Goal: Task Accomplishment & Management: Use online tool/utility

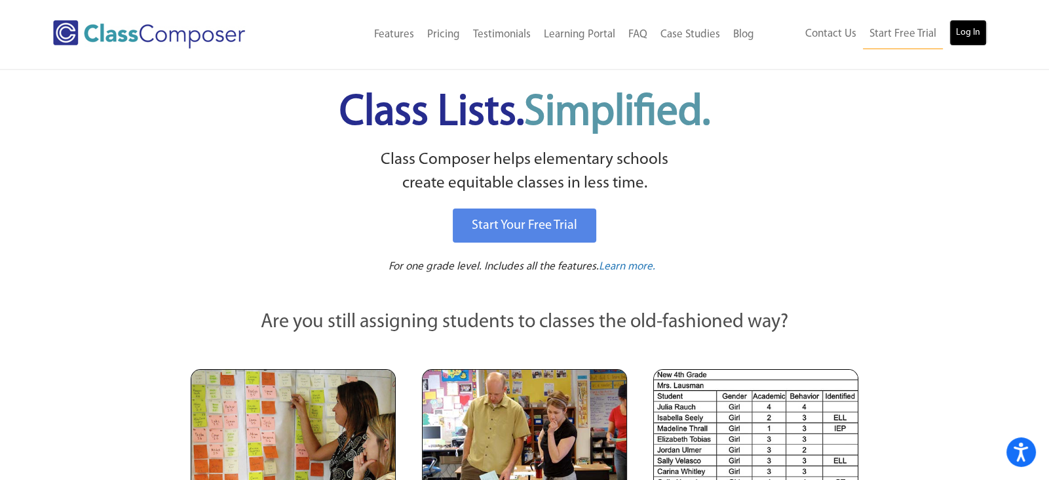
click at [968, 35] on link "Log In" at bounding box center [968, 33] width 37 height 26
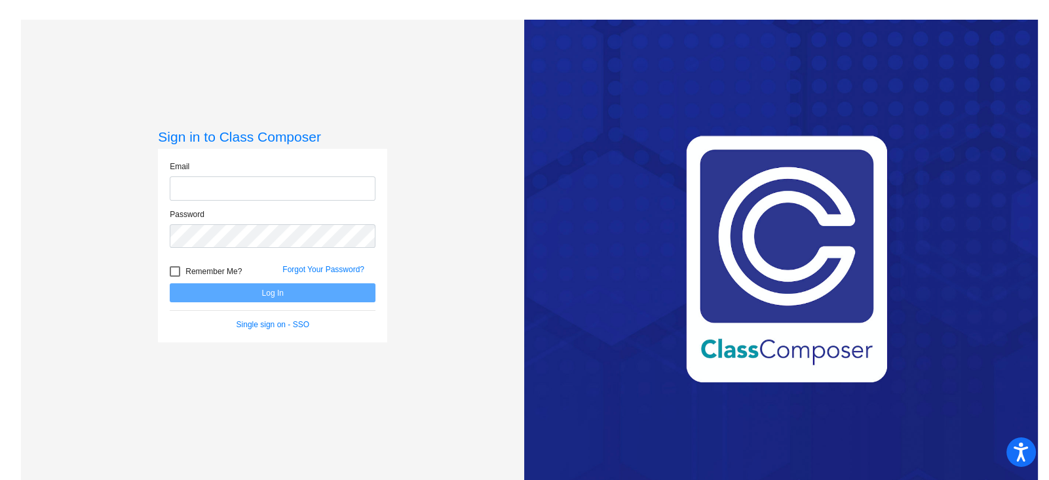
type input "tramondozzic@peabody.k12.ma.us"
click at [282, 295] on button "Log In" at bounding box center [273, 292] width 206 height 19
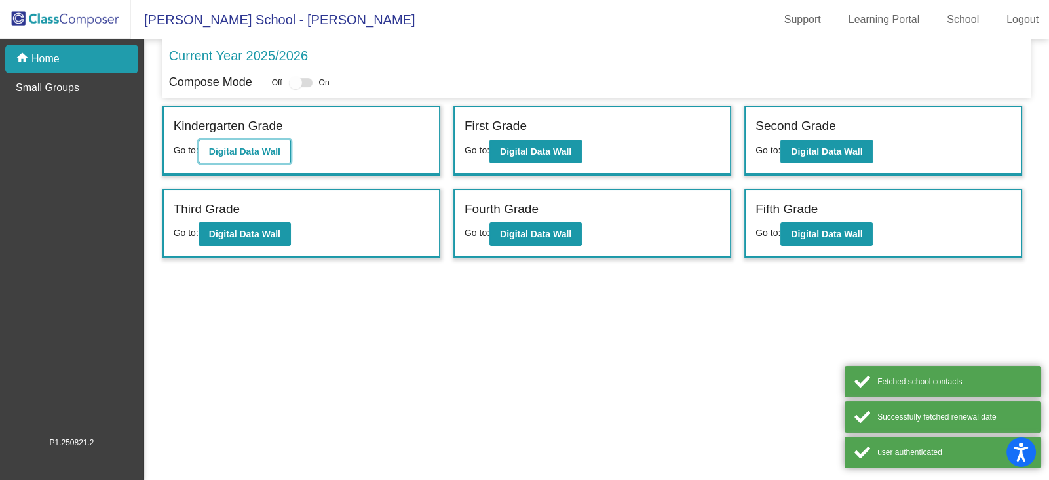
click at [260, 150] on b "Digital Data Wall" at bounding box center [244, 151] width 71 height 10
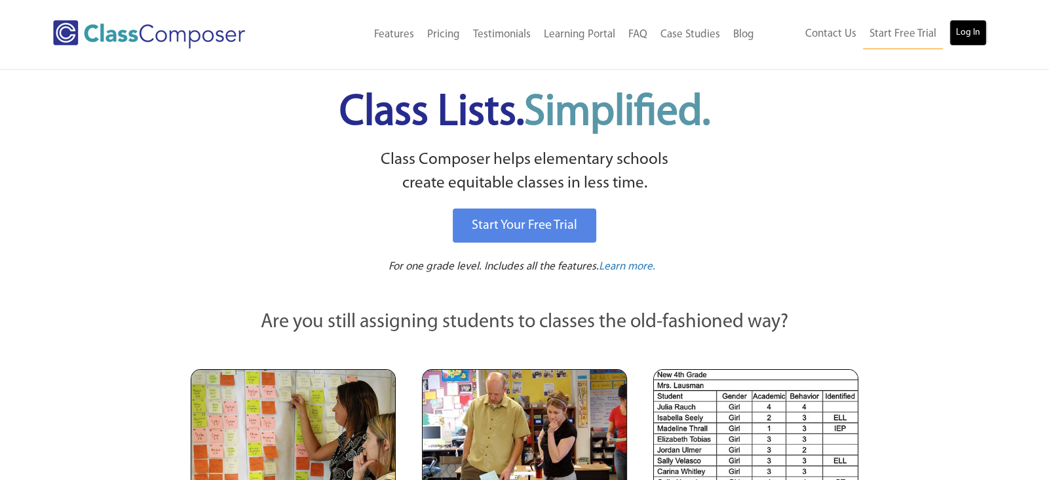
click at [961, 32] on link "Log In" at bounding box center [968, 33] width 37 height 26
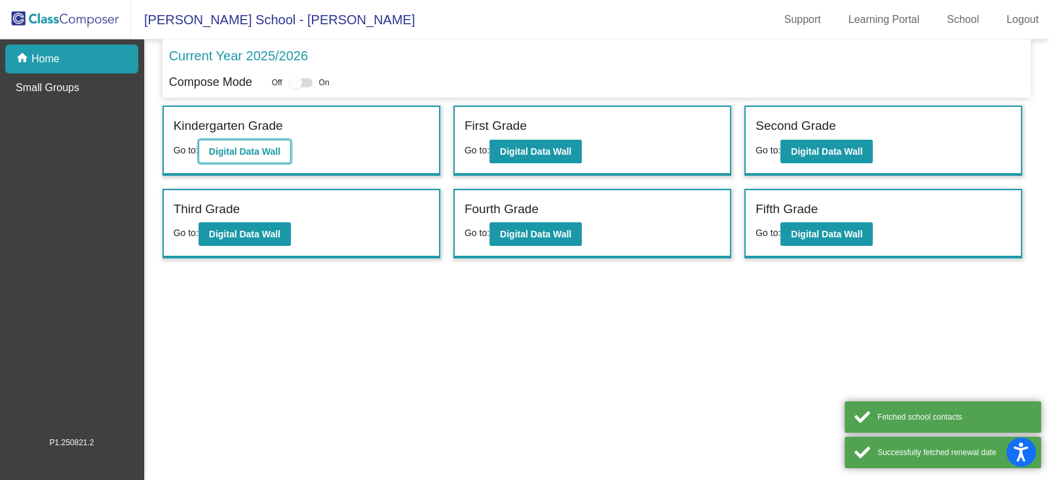
click at [227, 146] on b "Digital Data Wall" at bounding box center [244, 151] width 71 height 10
